Goal: Information Seeking & Learning: Learn about a topic

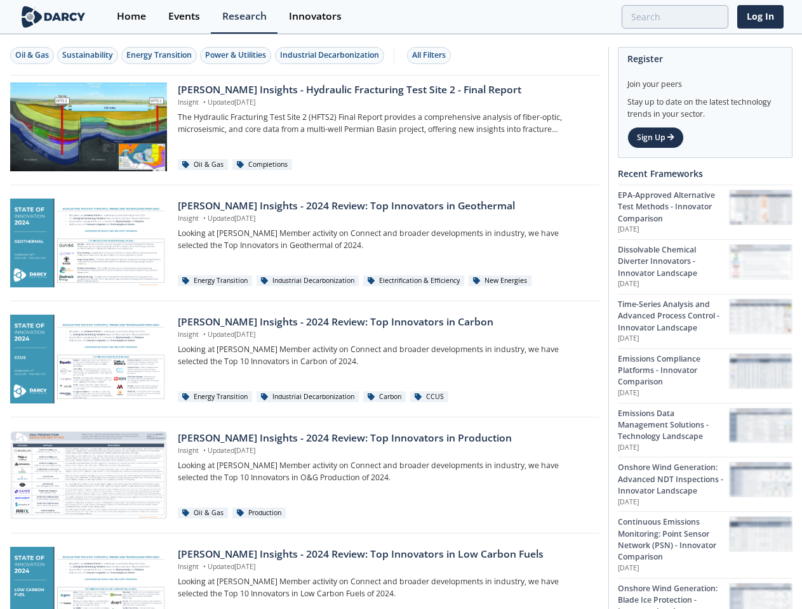
click at [32, 55] on div "Oil & Gas" at bounding box center [32, 55] width 34 height 11
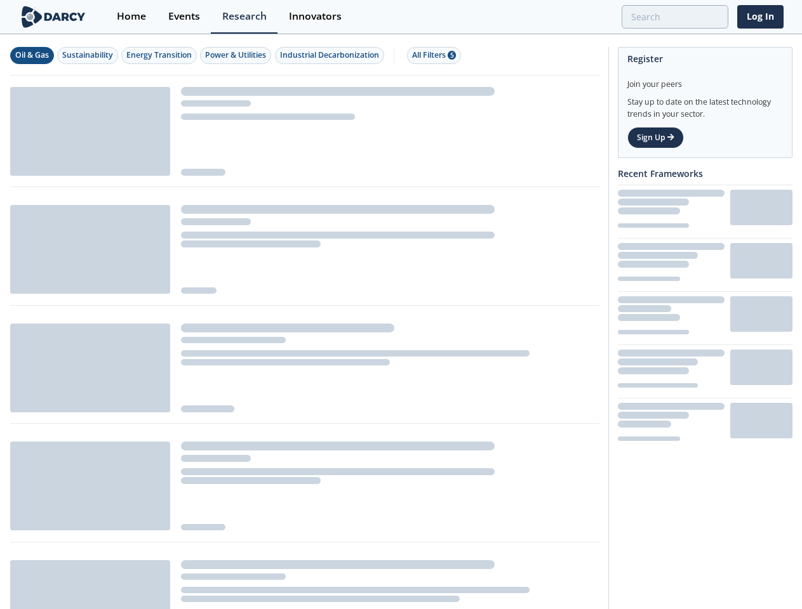
click at [88, 55] on div "Sustainability" at bounding box center [87, 55] width 51 height 11
click at [160, 55] on div "Energy Transition" at bounding box center [158, 55] width 65 height 11
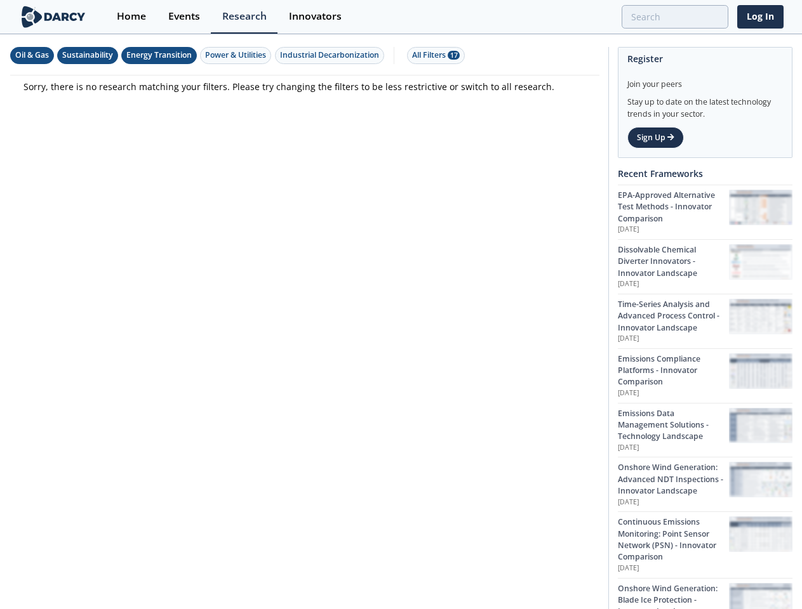
click at [237, 55] on div "Power & Utilities" at bounding box center [235, 55] width 61 height 11
click at [331, 55] on div "Industrial Decarbonization" at bounding box center [329, 55] width 99 height 11
